Goal: Task Accomplishment & Management: Complete application form

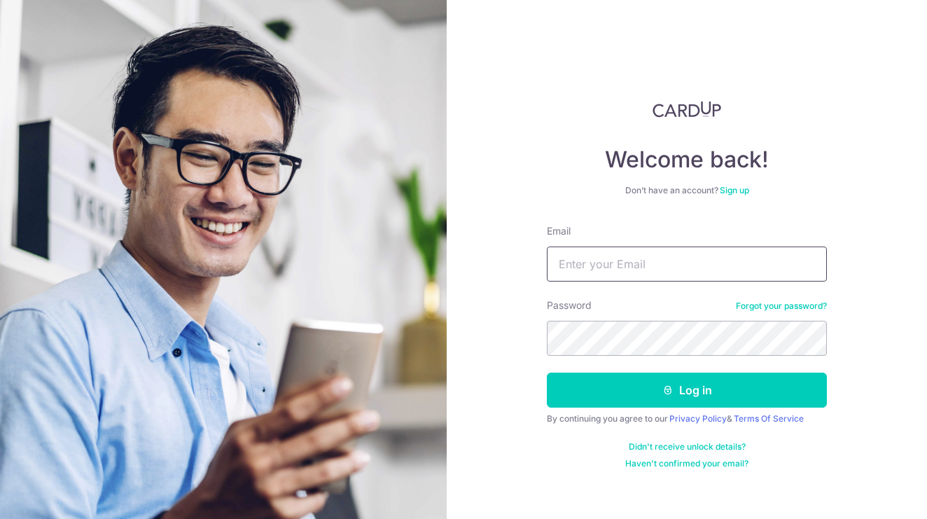
click at [623, 264] on input "Email" at bounding box center [687, 263] width 280 height 35
type input "e"
type input "[EMAIL_ADDRESS][DOMAIN_NAME]"
click at [687, 390] on button "Log in" at bounding box center [687, 389] width 280 height 35
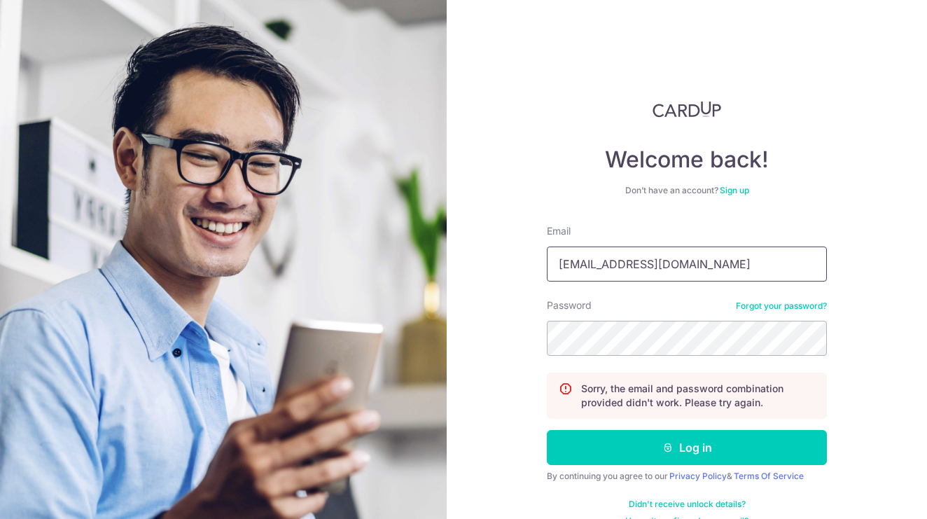
type input "exquisite.phenomenon@gmail.com"
